Goal: Find specific page/section: Find specific page/section

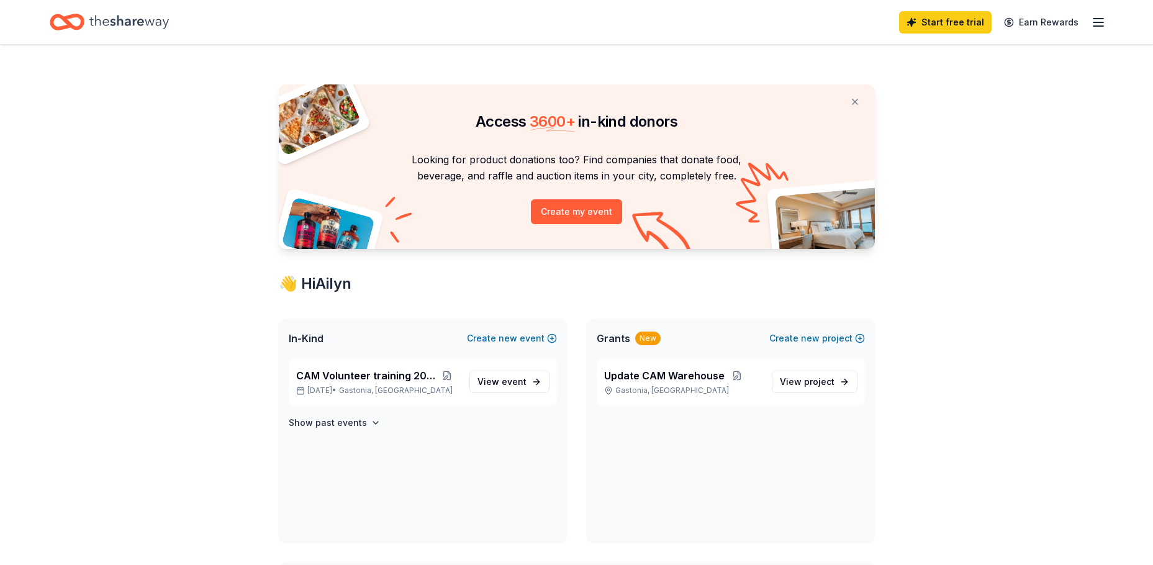
click at [139, 25] on icon "Home" at bounding box center [128, 22] width 79 height 14
click at [1103, 22] on line "button" at bounding box center [1098, 22] width 10 height 0
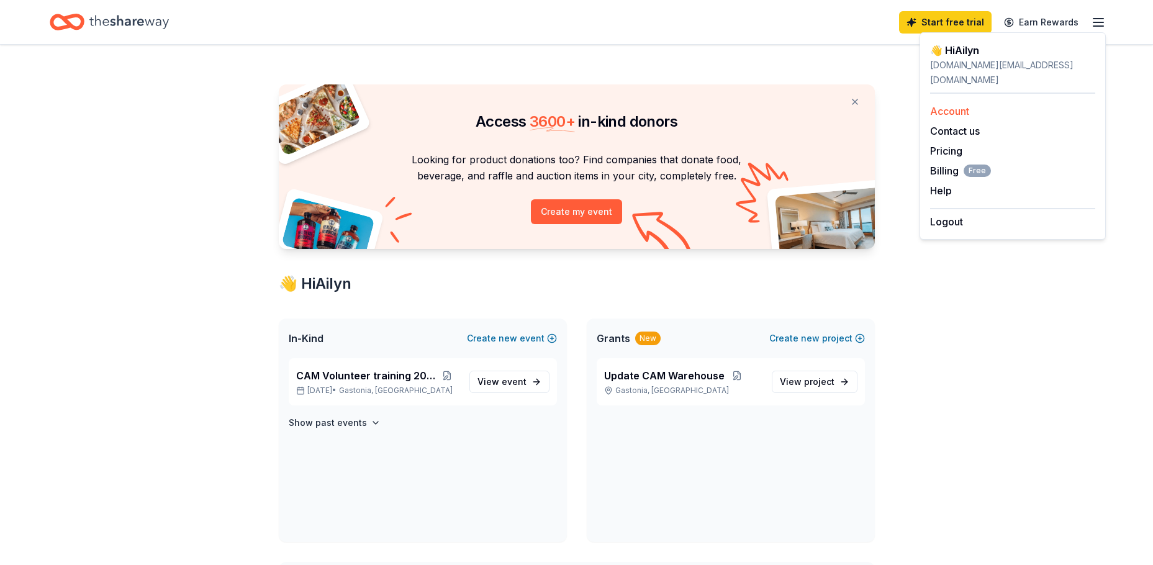
click at [961, 105] on link "Account" at bounding box center [949, 111] width 39 height 12
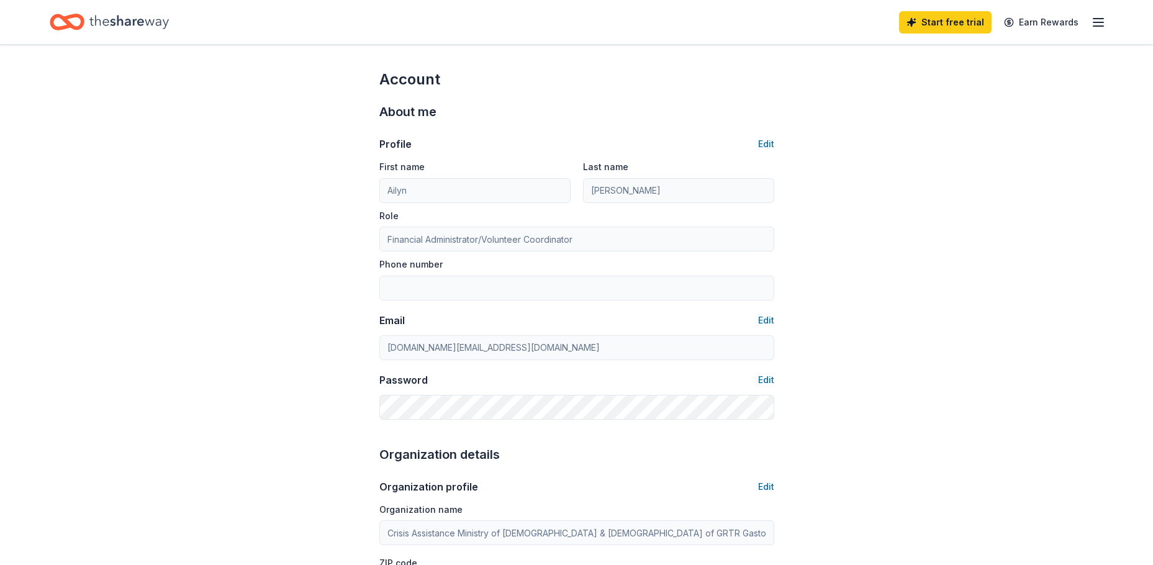
click at [1098, 23] on icon "button" at bounding box center [1098, 22] width 15 height 15
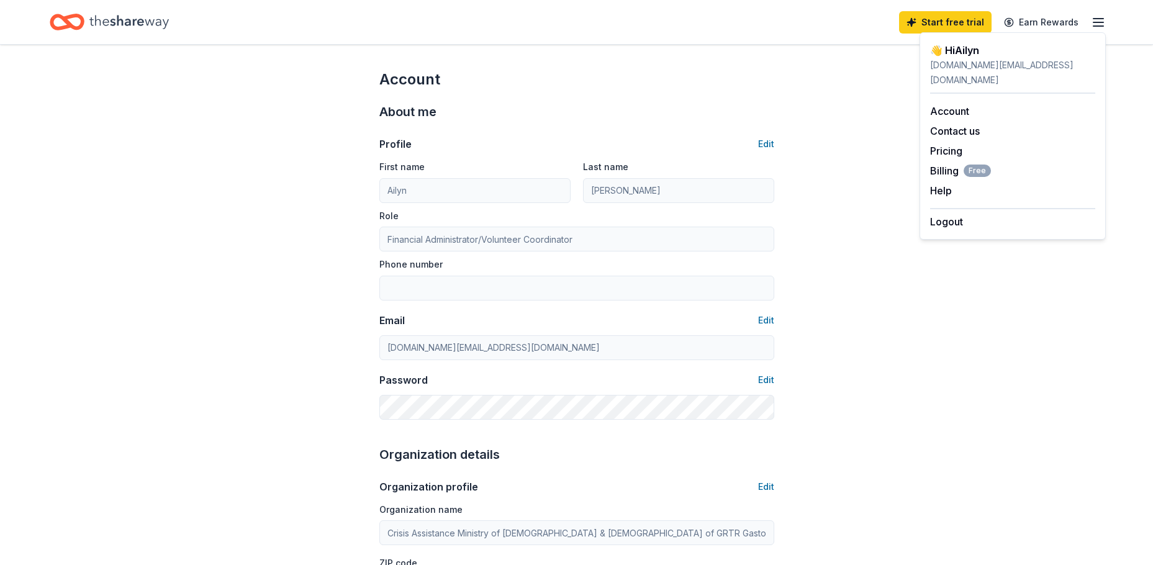
click at [570, 130] on div "Profile Edit First name Ailyn Last name Aranda Role Financial Administrator/Vol…" at bounding box center [576, 271] width 395 height 298
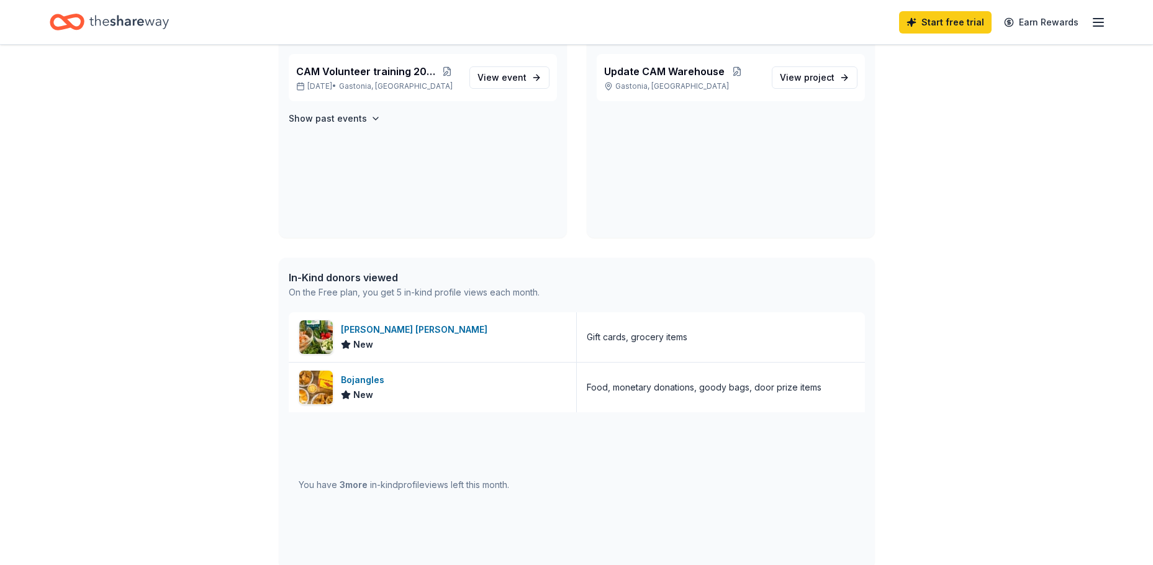
scroll to position [310, 0]
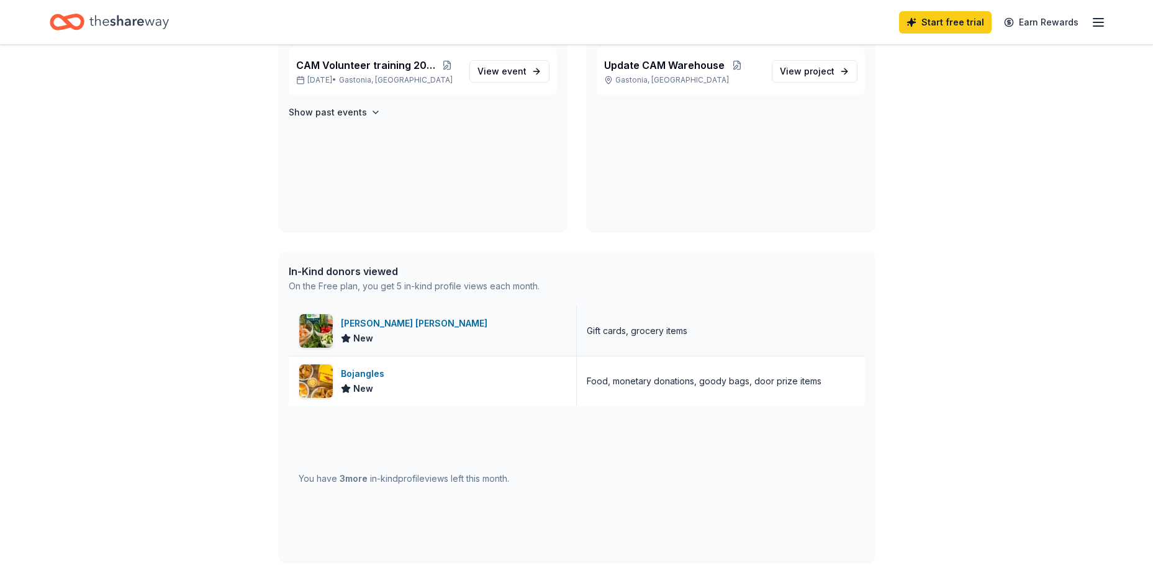
click at [420, 332] on div "Harris Teeter New" at bounding box center [433, 331] width 288 height 50
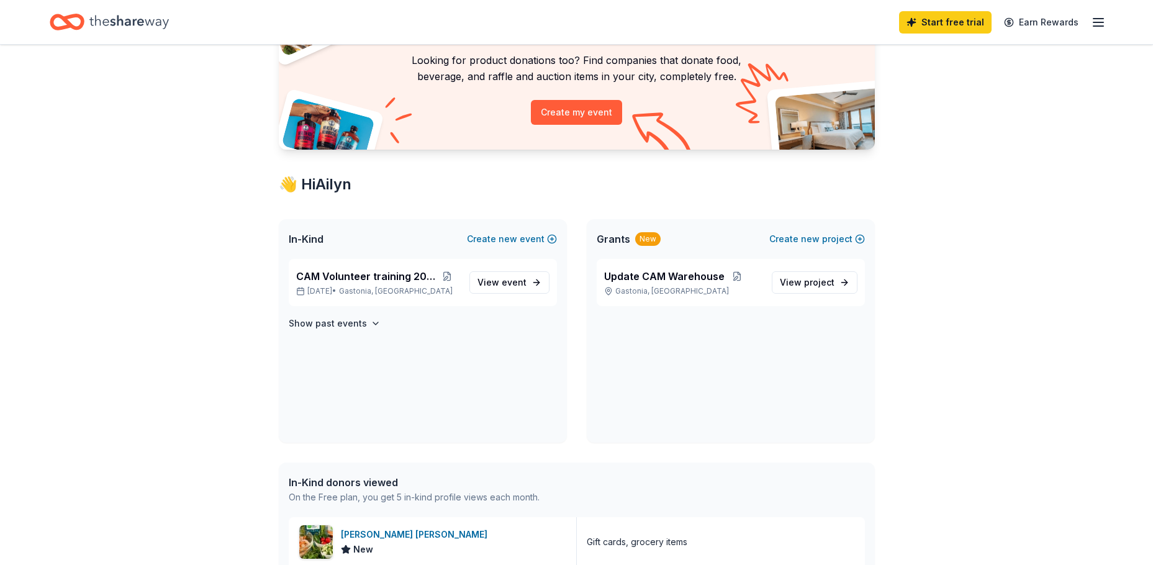
scroll to position [124, 0]
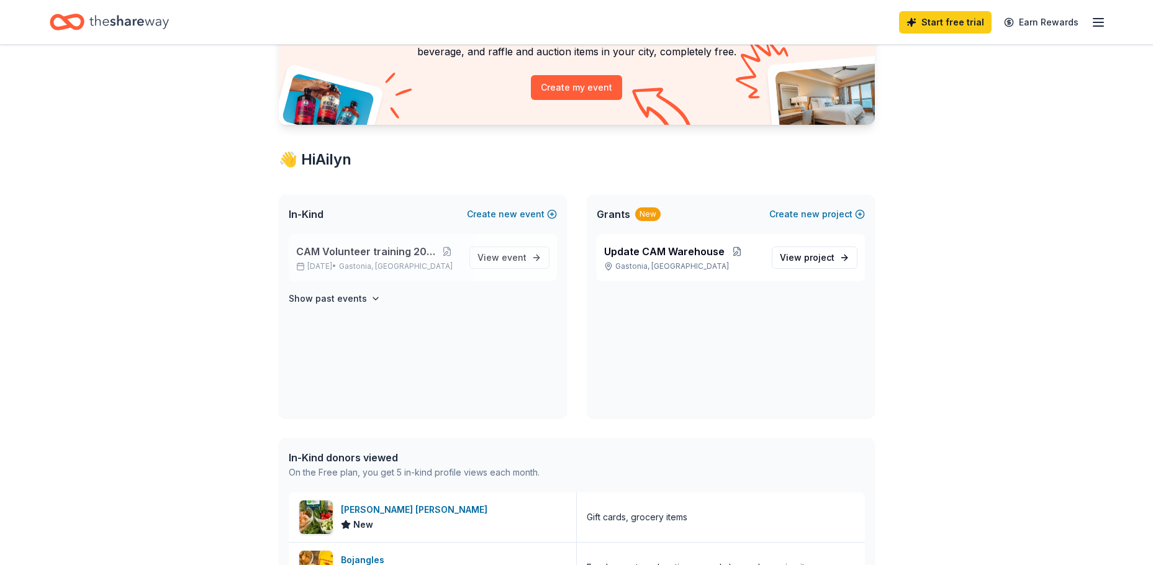
click at [351, 256] on span "CAM Volunteer training 2025" at bounding box center [365, 251] width 139 height 15
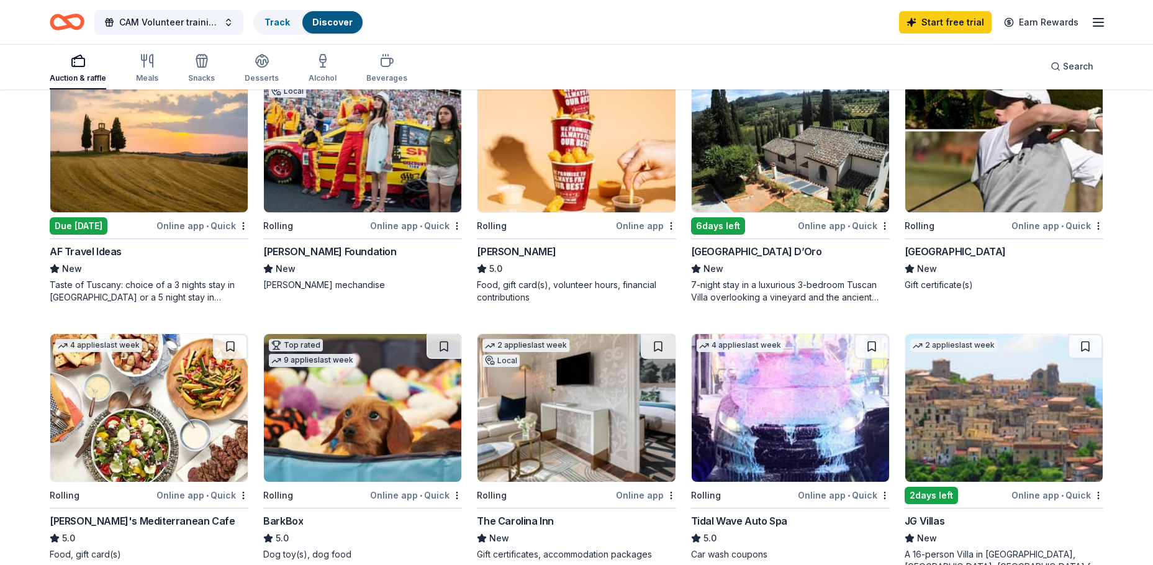
scroll to position [435, 0]
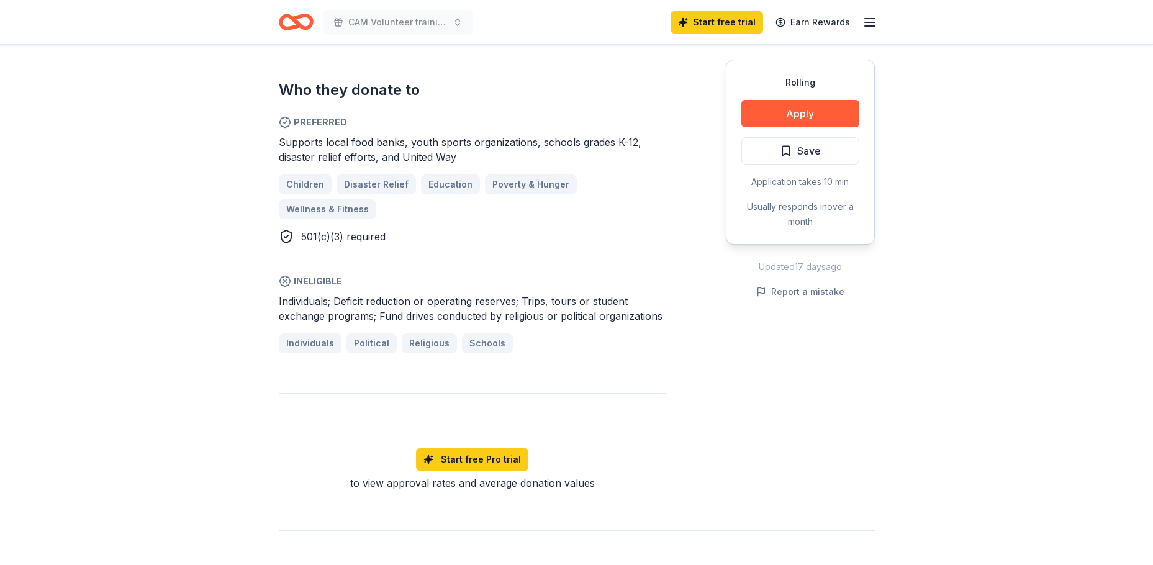
scroll to position [683, 0]
